Goal: Transaction & Acquisition: Download file/media

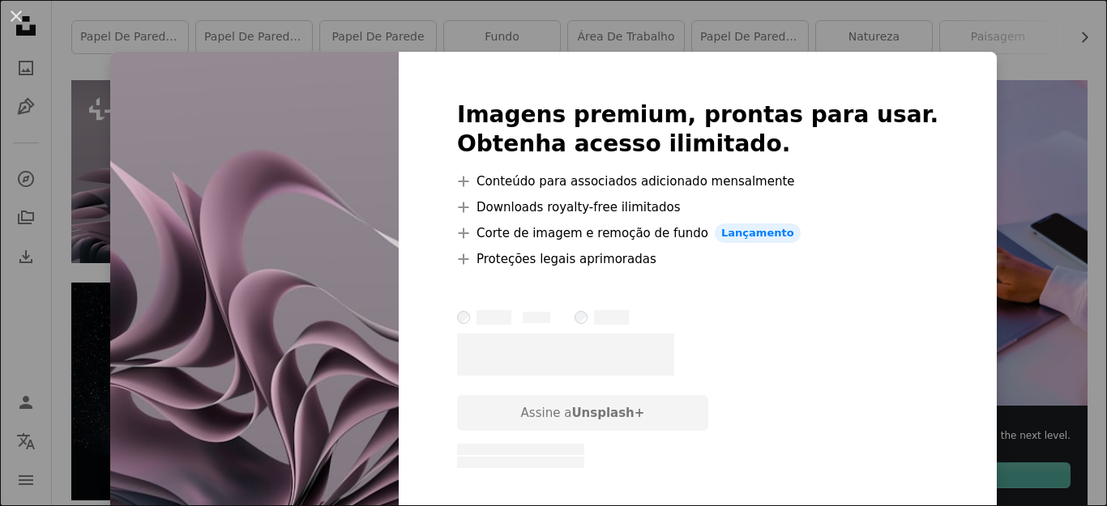
scroll to position [324, 0]
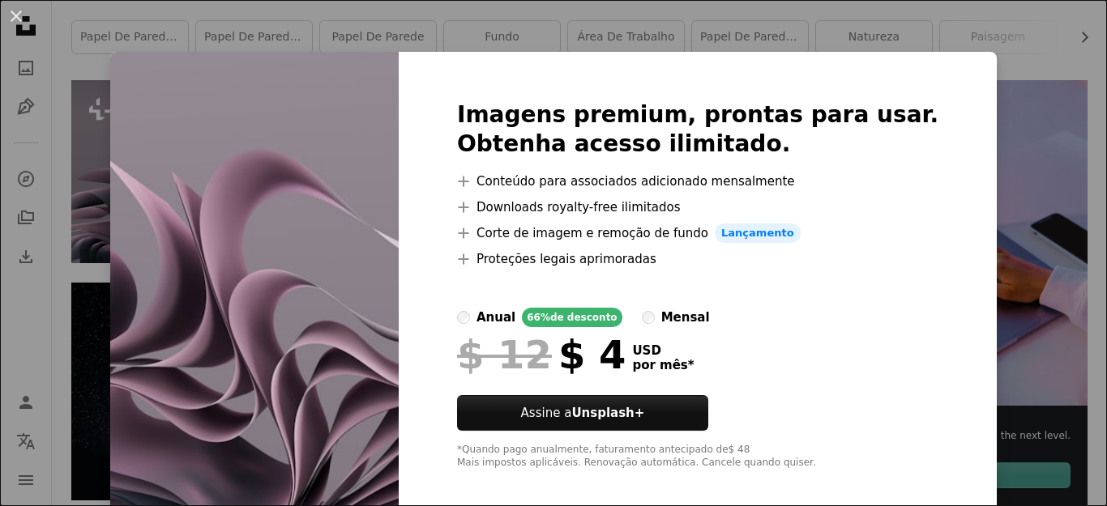
drag, startPoint x: 1039, startPoint y: 198, endPoint x: 1027, endPoint y: 203, distance: 13.4
click at [1039, 199] on div "An X shape Imagens premium, prontas para usar. Obtenha acesso ilimitado. A plus…" at bounding box center [553, 253] width 1107 height 506
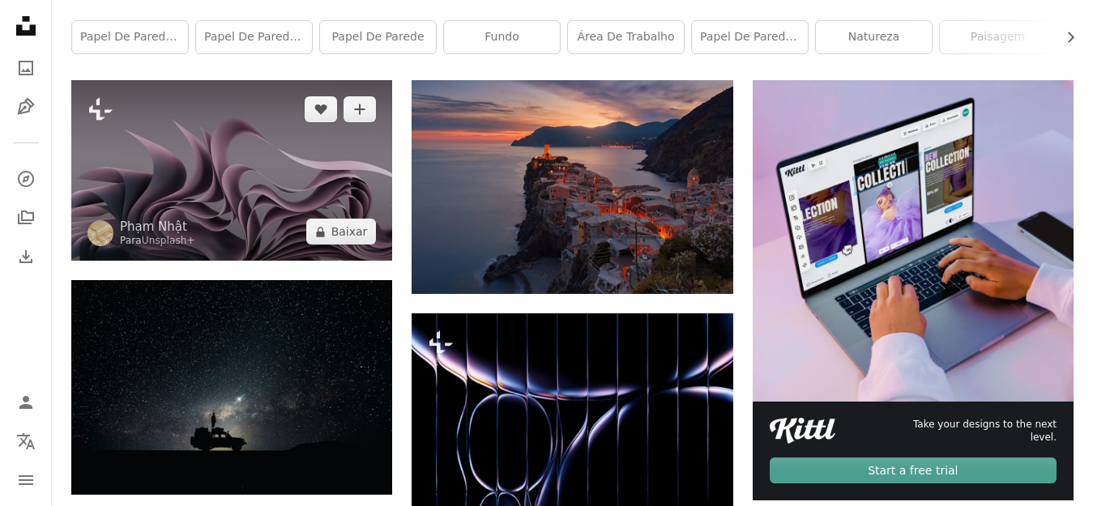
drag, startPoint x: 177, startPoint y: 139, endPoint x: 160, endPoint y: 169, distance: 34.5
click at [164, 166] on img at bounding box center [231, 170] width 321 height 181
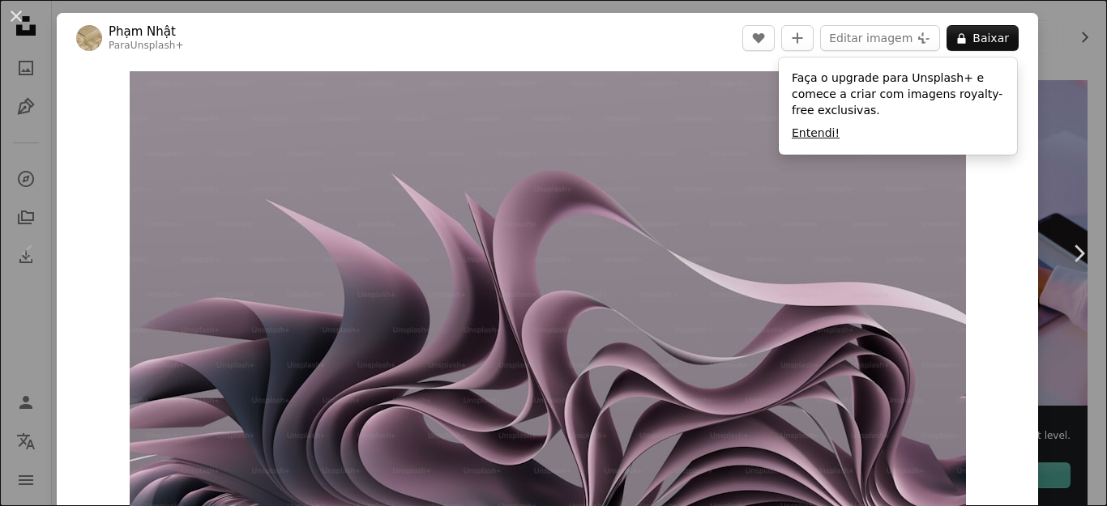
click at [810, 133] on button "Entendi!" at bounding box center [816, 134] width 48 height 16
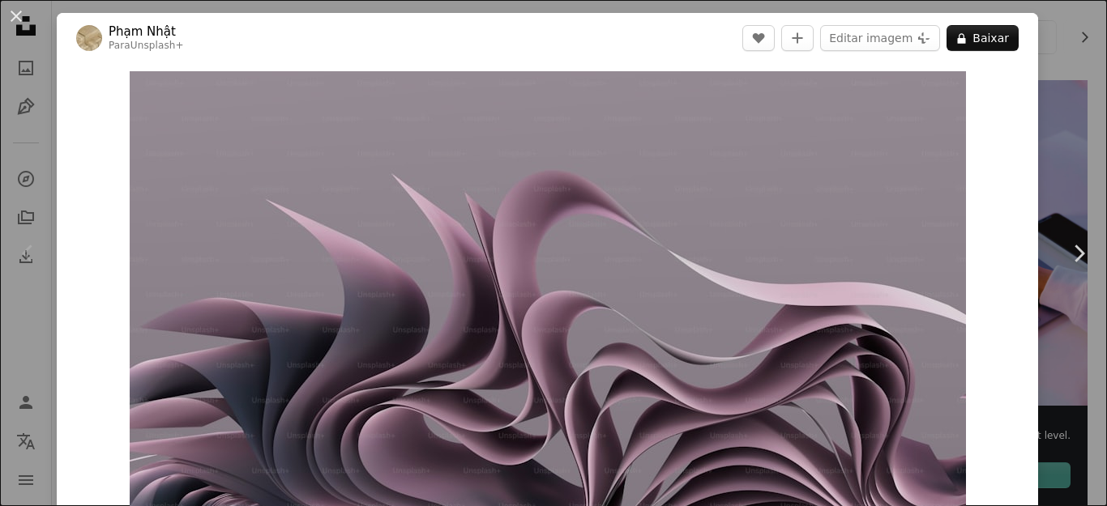
drag, startPoint x: 514, startPoint y: 292, endPoint x: 1046, endPoint y: 44, distance: 586.8
click at [1046, 44] on div "An X shape Chevron left Chevron right Phạm Nhật Para Unsplash+ A heart A plus s…" at bounding box center [553, 253] width 1107 height 506
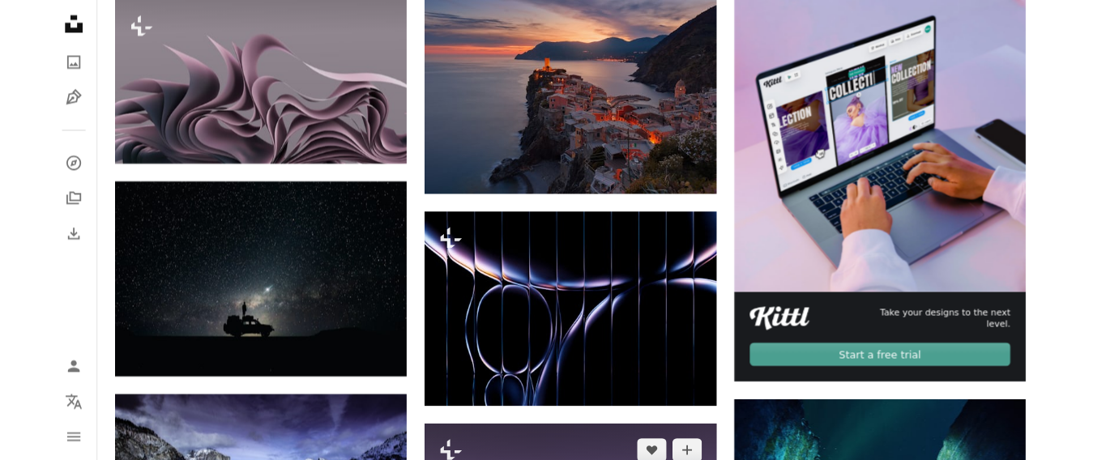
scroll to position [243, 0]
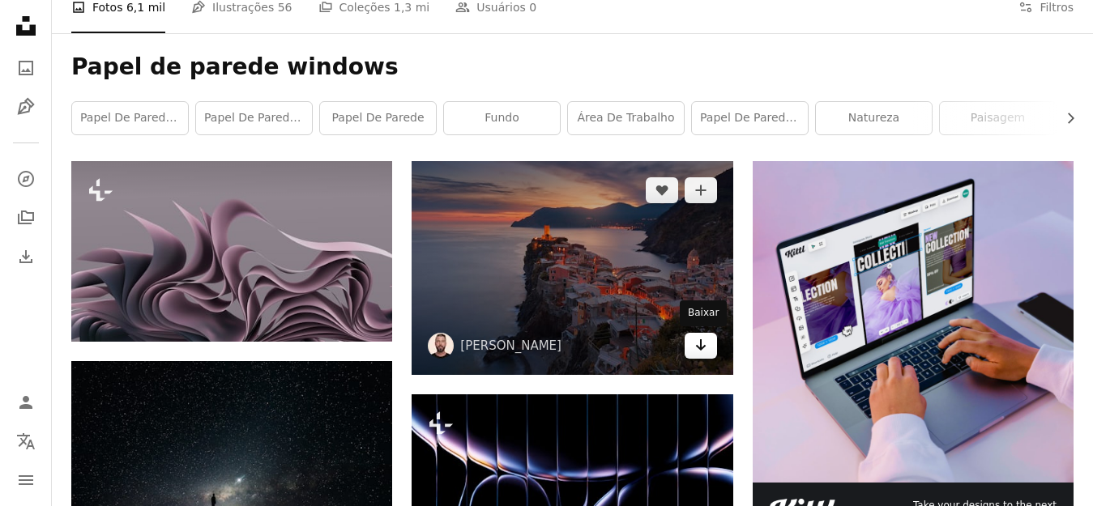
click at [702, 351] on icon "Arrow pointing down" at bounding box center [700, 344] width 13 height 19
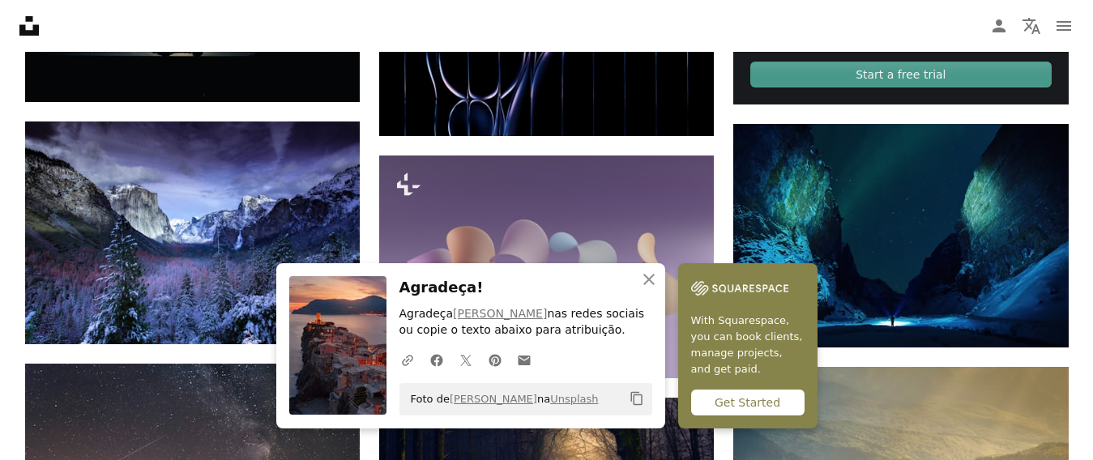
scroll to position [810, 0]
